Goal: Task Accomplishment & Management: Complete application form

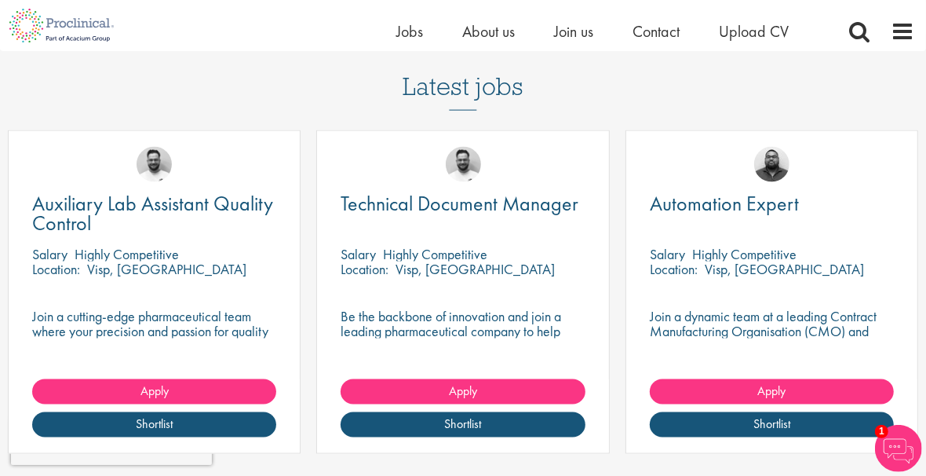
scroll to position [1334, 0]
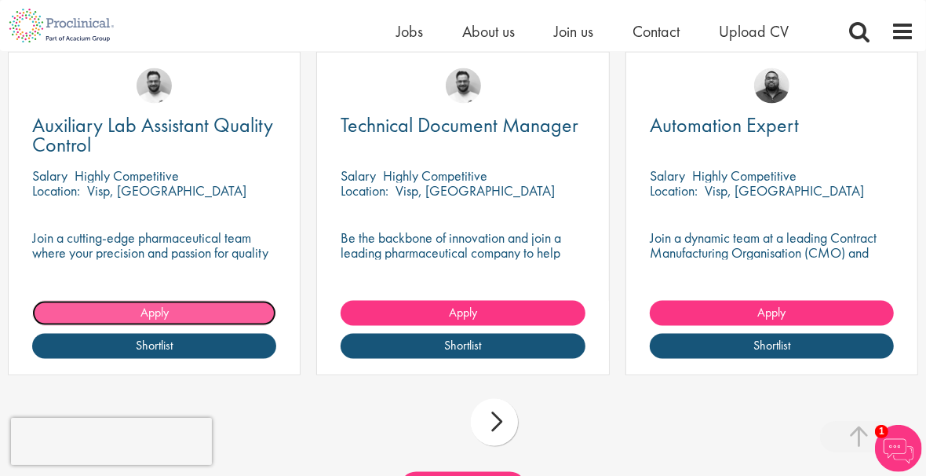
click at [170, 317] on link "Apply" at bounding box center [154, 313] width 244 height 25
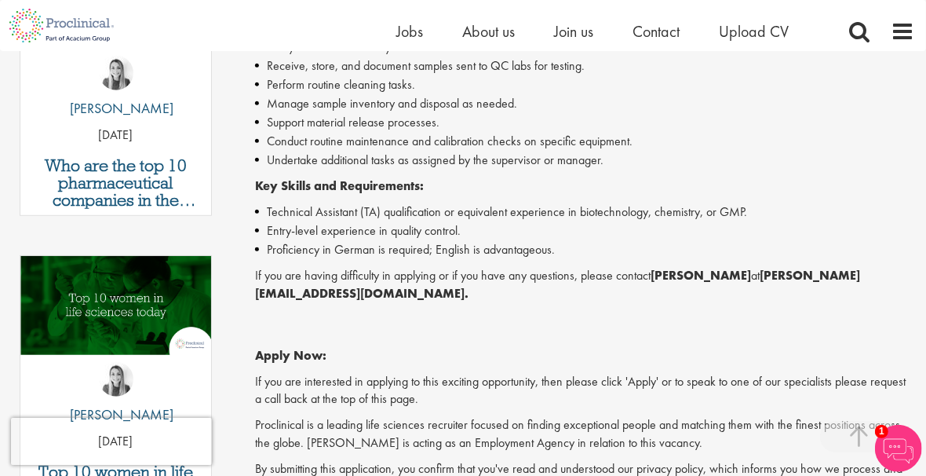
scroll to position [628, 0]
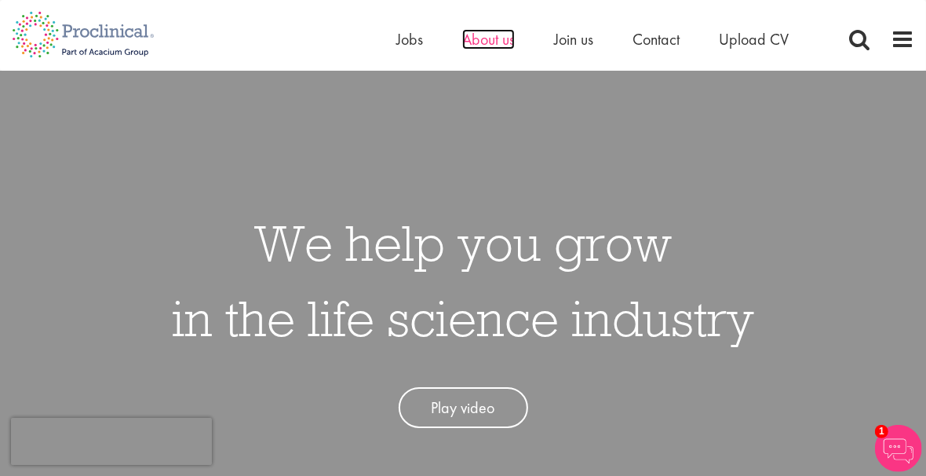
click at [491, 46] on span "About us" at bounding box center [488, 39] width 53 height 20
